Goal: Information Seeking & Learning: Understand process/instructions

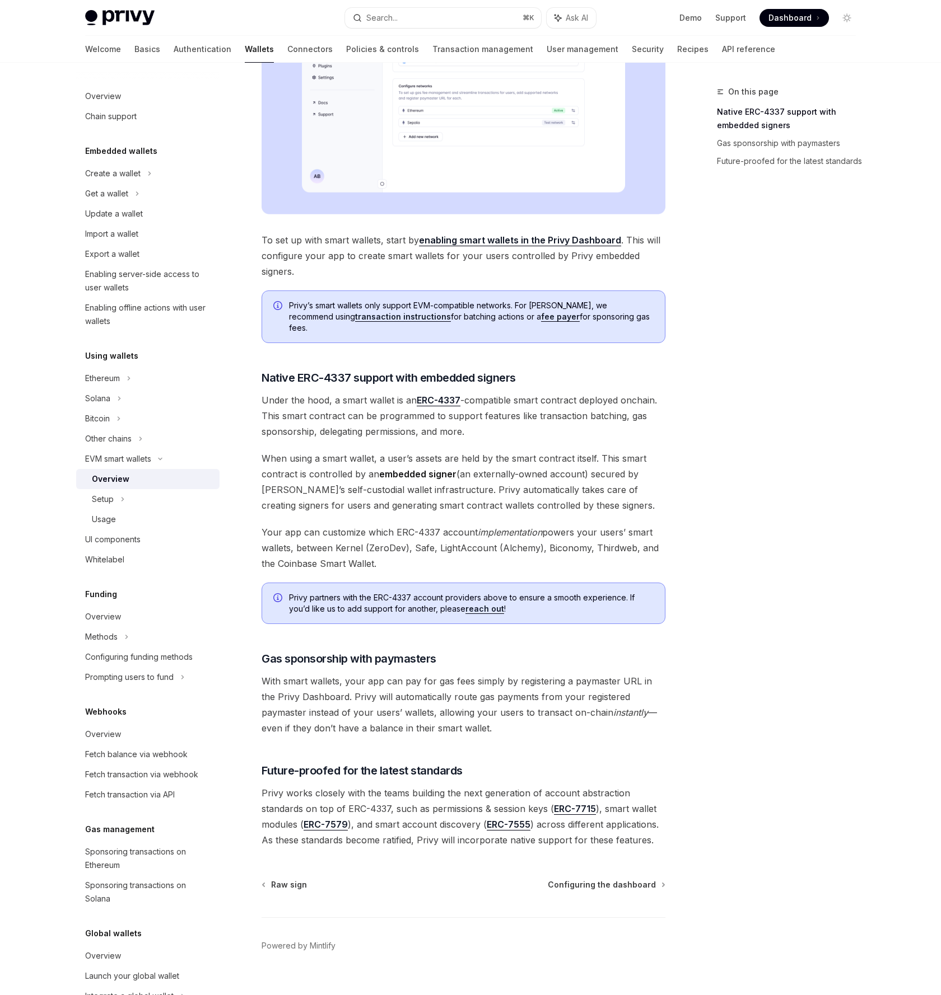
scroll to position [348, 0]
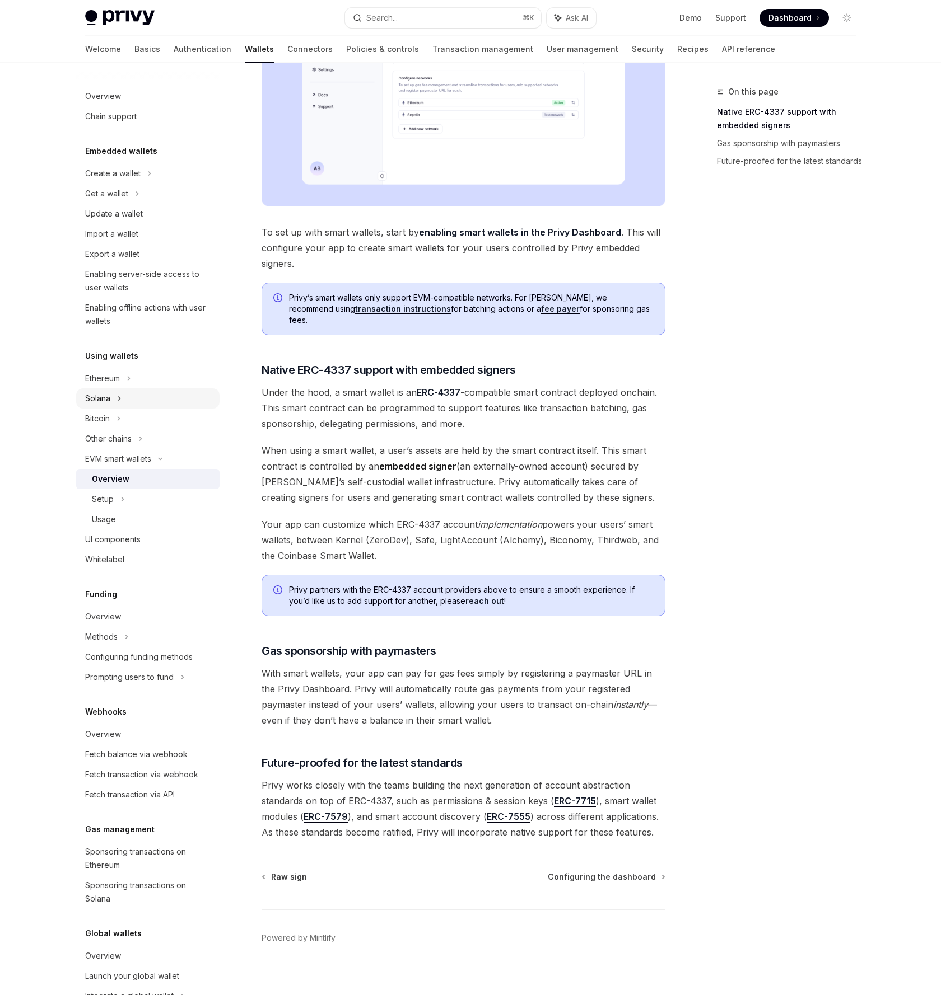
click at [172, 204] on div "Solana" at bounding box center [147, 194] width 143 height 20
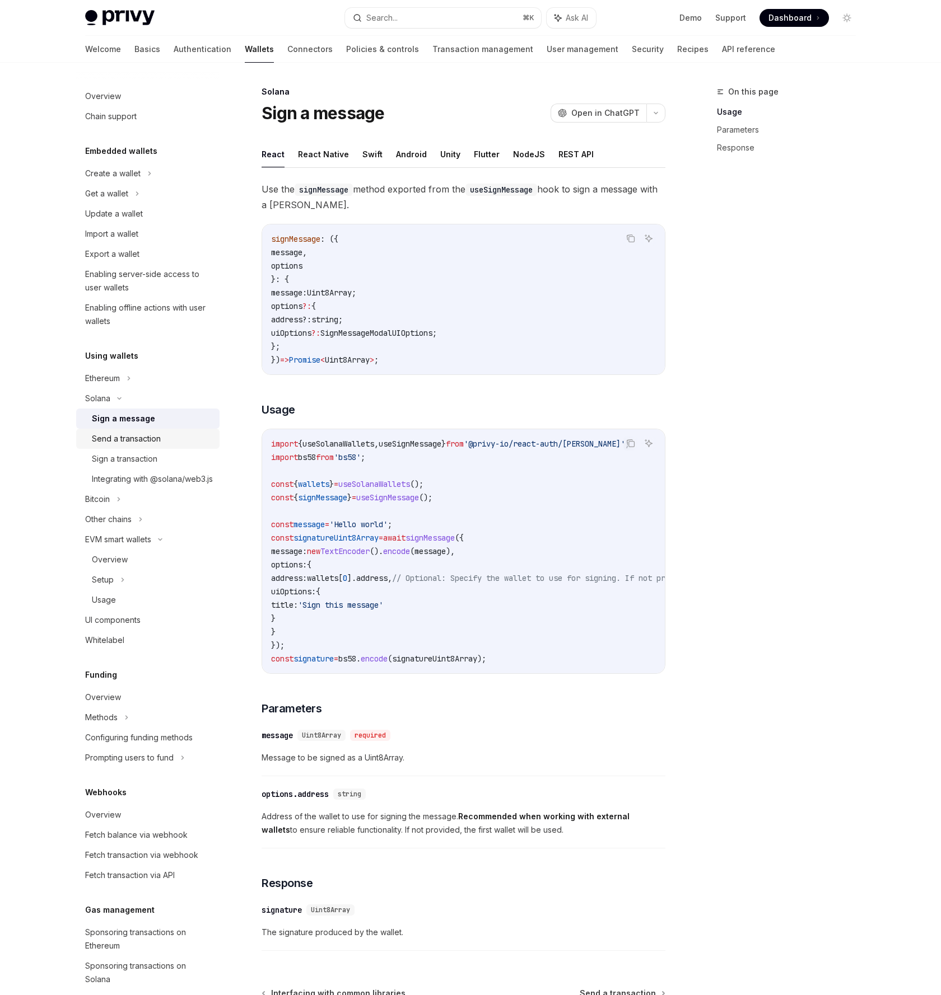
click at [165, 441] on div "Send a transaction" at bounding box center [152, 438] width 121 height 13
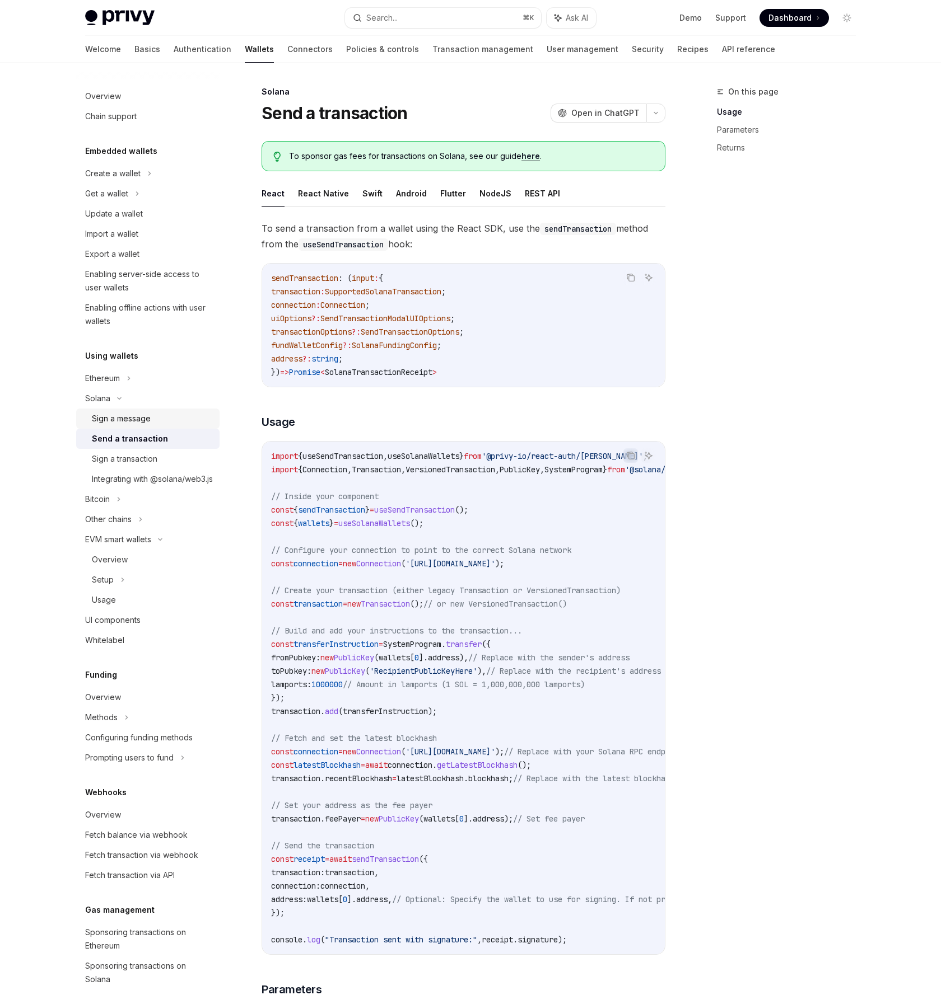
click at [172, 424] on div "Sign a message" at bounding box center [152, 418] width 121 height 13
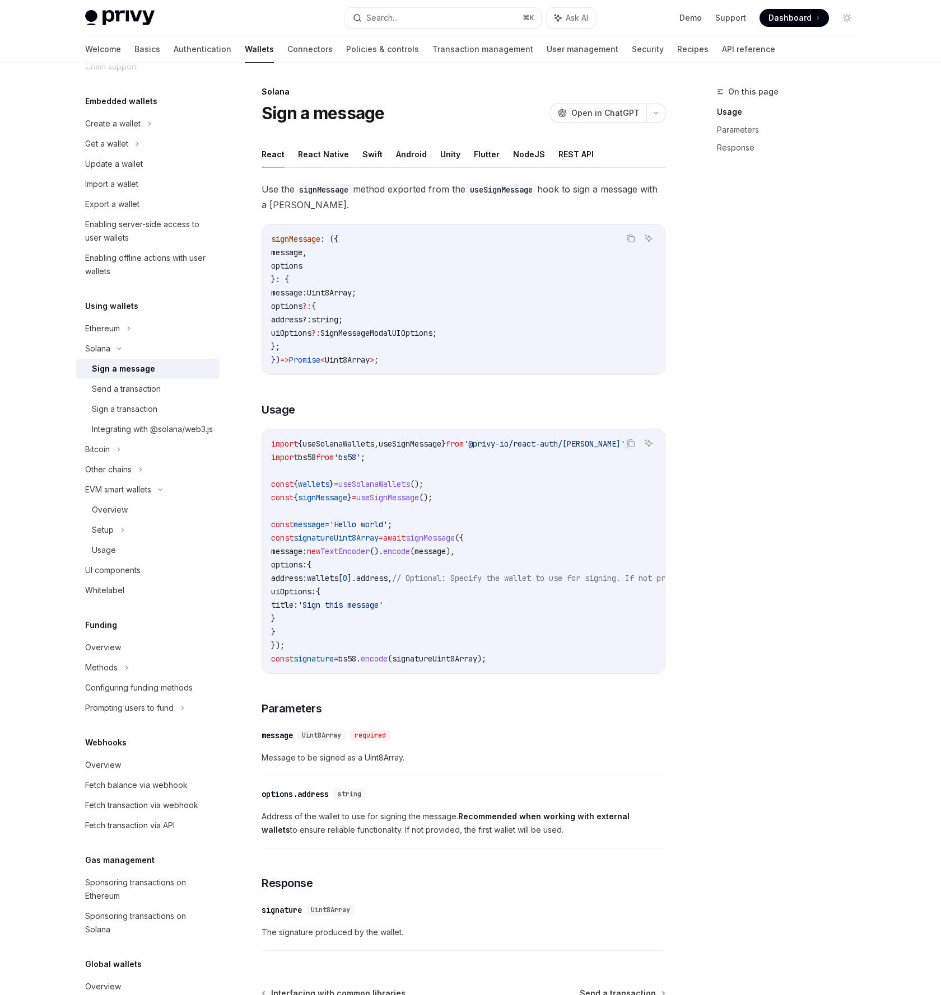
scroll to position [50, 0]
click at [167, 424] on div "Integrating with @solana/web3.js" at bounding box center [152, 428] width 121 height 13
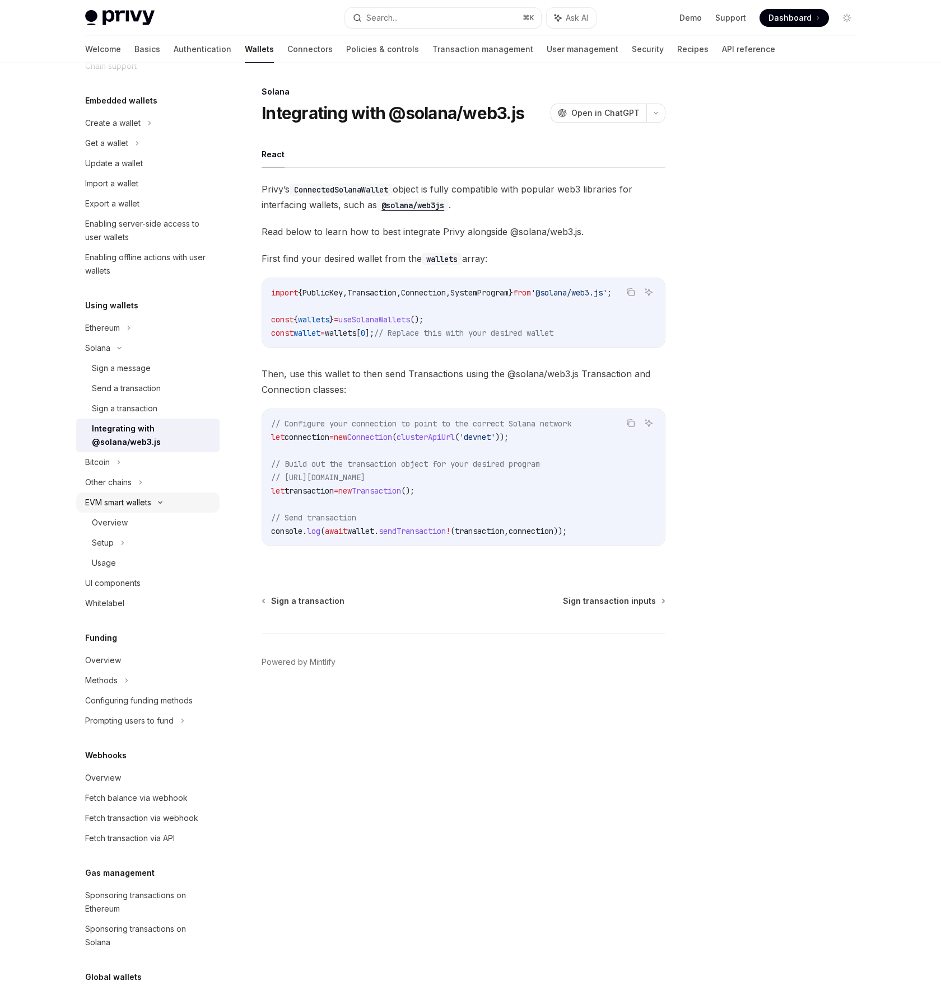
click at [146, 505] on div "EVM smart wallets" at bounding box center [118, 502] width 66 height 13
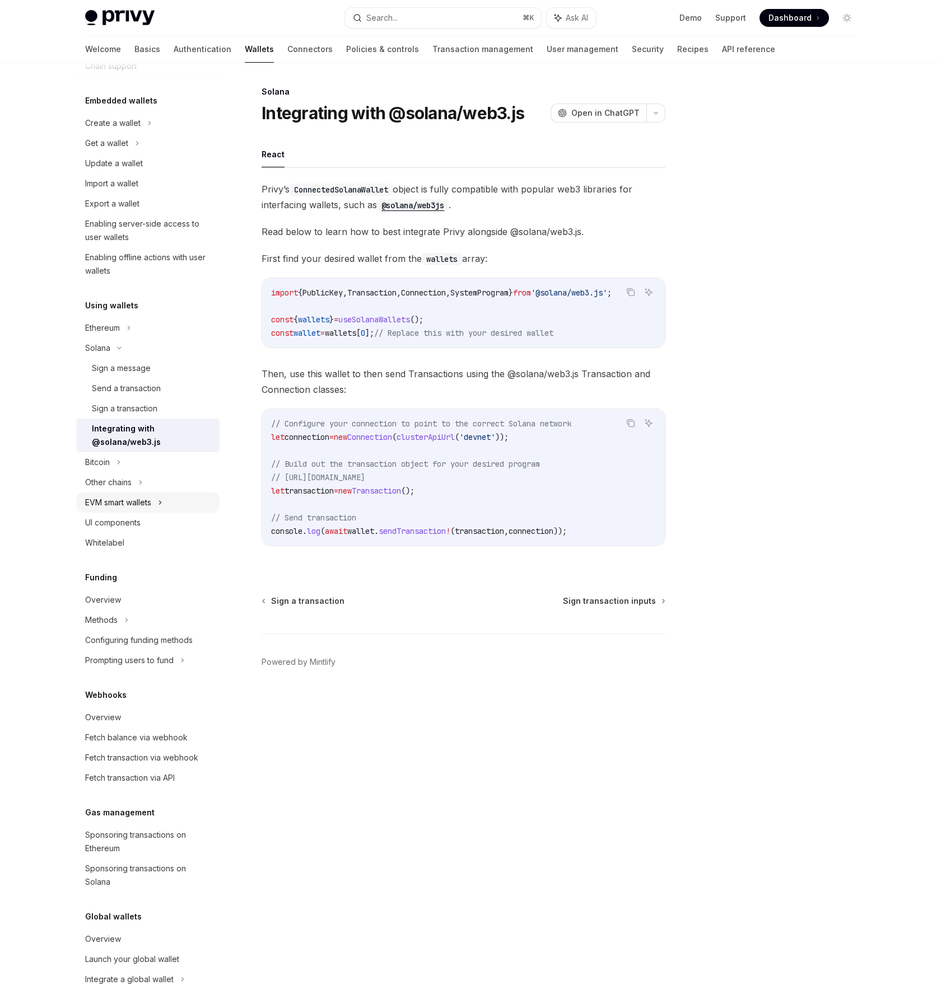
click at [146, 505] on div "EVM smart wallets" at bounding box center [118, 502] width 66 height 13
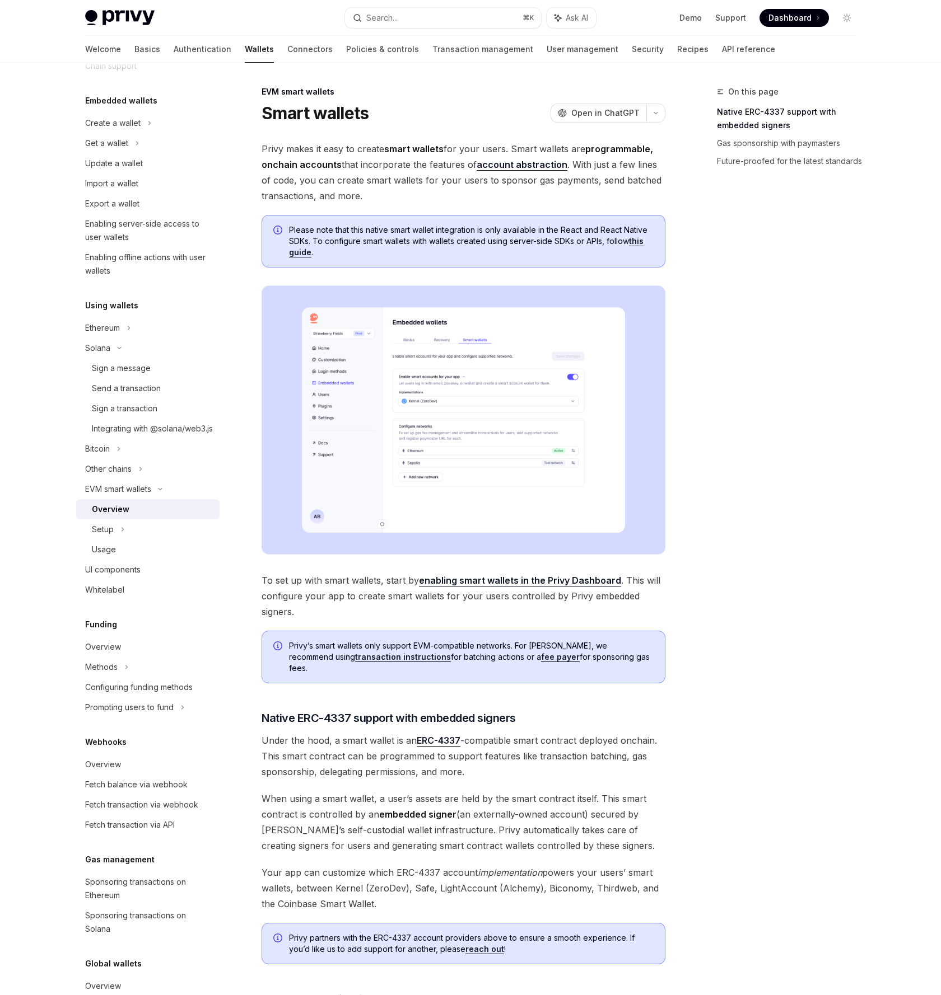
click at [144, 516] on div "Overview" at bounding box center [152, 509] width 121 height 13
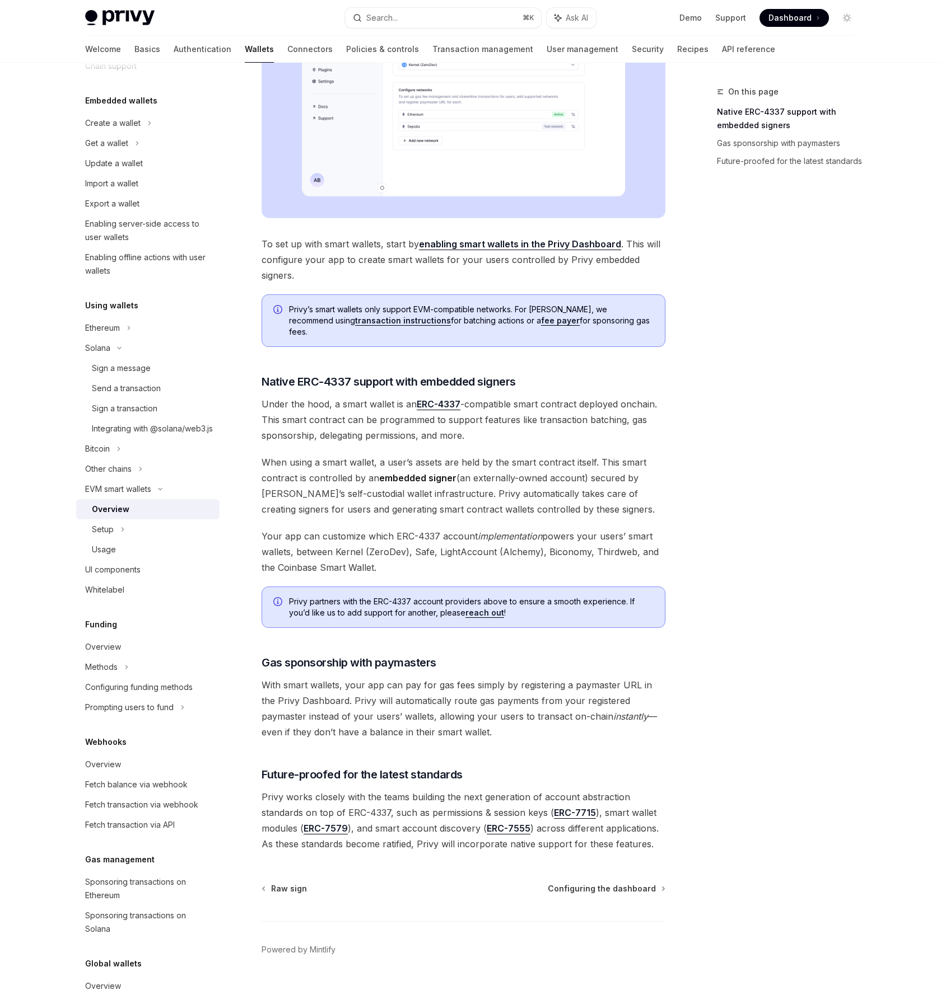
scroll to position [348, 0]
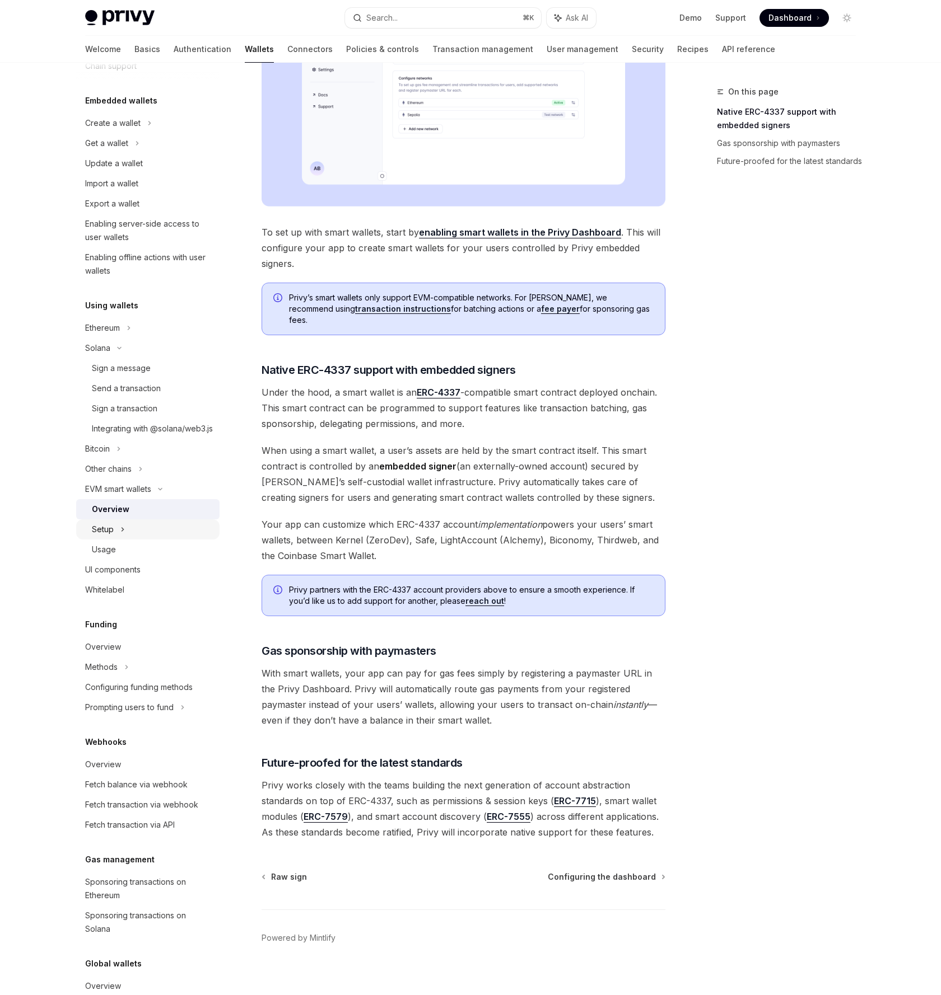
click at [159, 540] on div "Setup" at bounding box center [147, 530] width 143 height 20
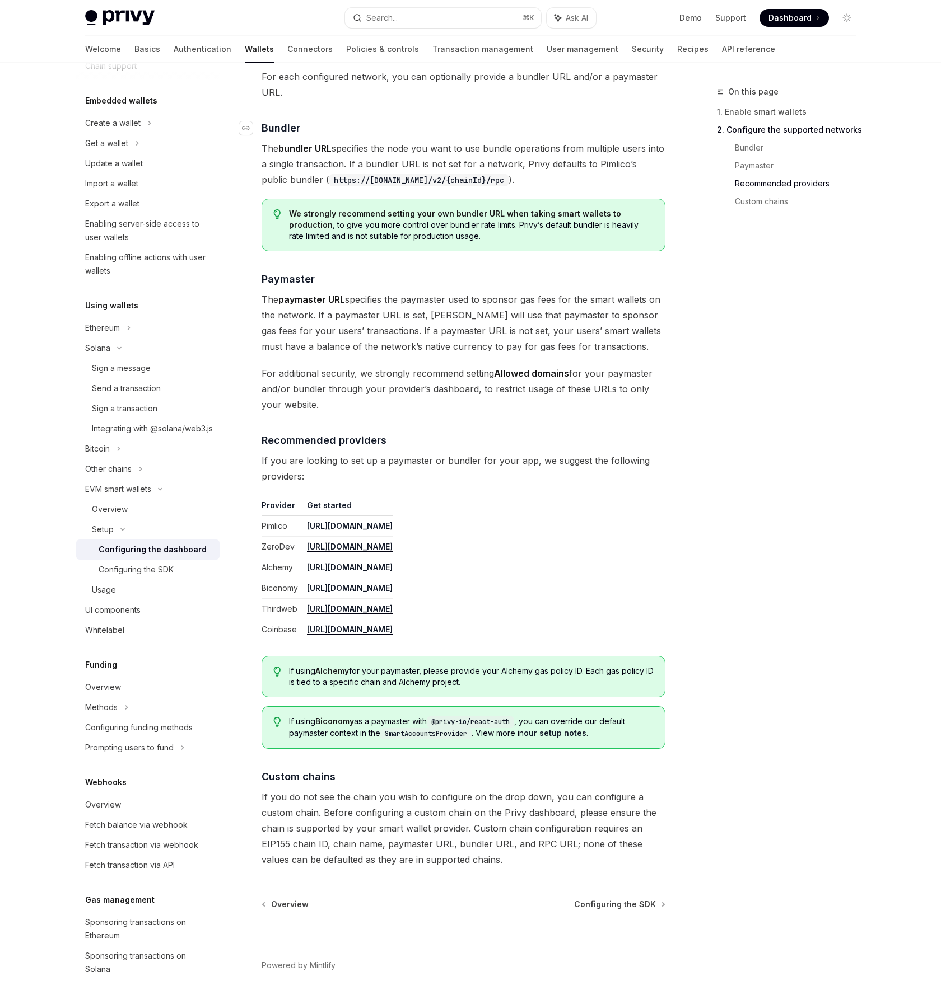
scroll to position [1003, 0]
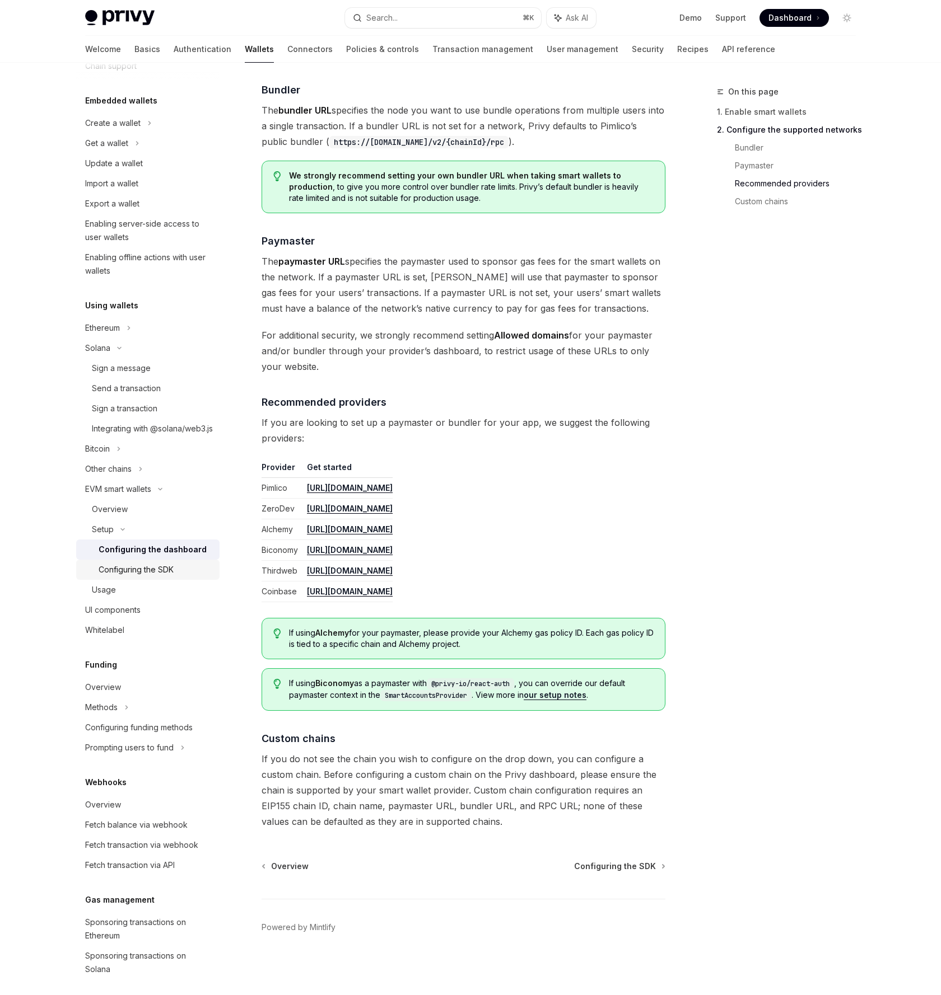
click at [139, 577] on div "Configuring the SDK" at bounding box center [136, 569] width 75 height 13
type textarea "*"
